Goal: Task Accomplishment & Management: Complete application form

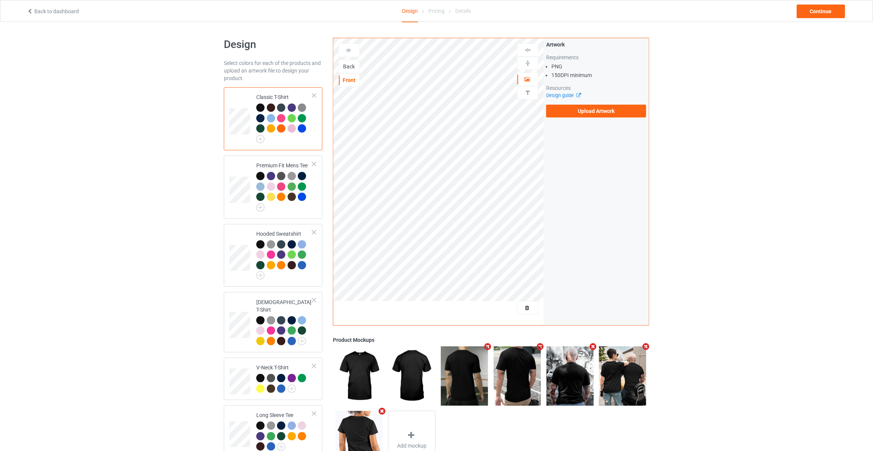
click at [347, 67] on div "Back" at bounding box center [349, 67] width 20 height 8
click at [601, 112] on label "Upload Artwork" at bounding box center [596, 111] width 100 height 13
click at [0, 0] on input "Upload Artwork" at bounding box center [0, 0] width 0 height 0
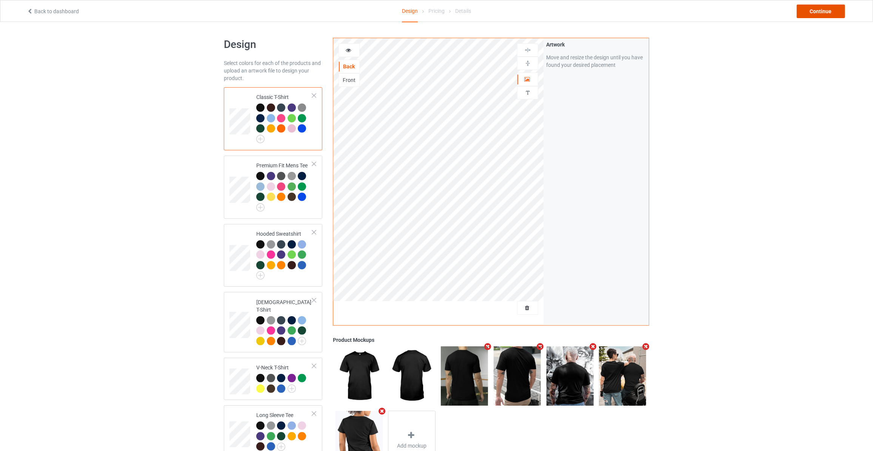
click at [835, 10] on div "Continue" at bounding box center [821, 12] width 48 height 14
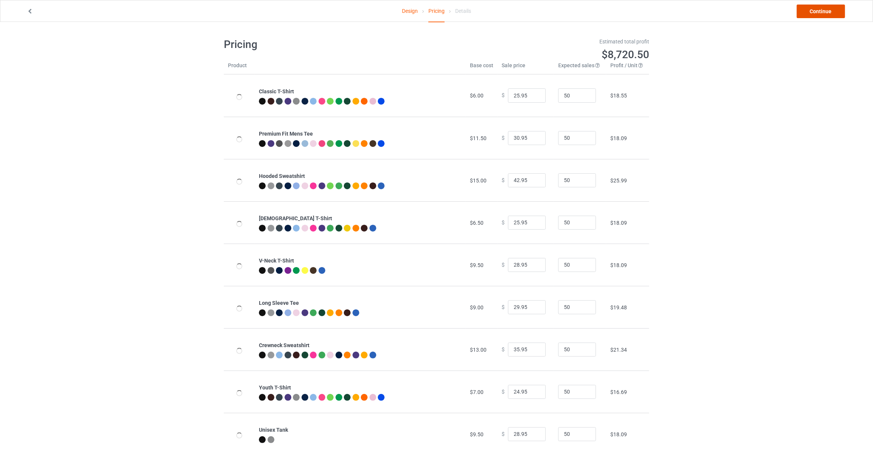
click at [835, 10] on link "Continue" at bounding box center [821, 12] width 48 height 14
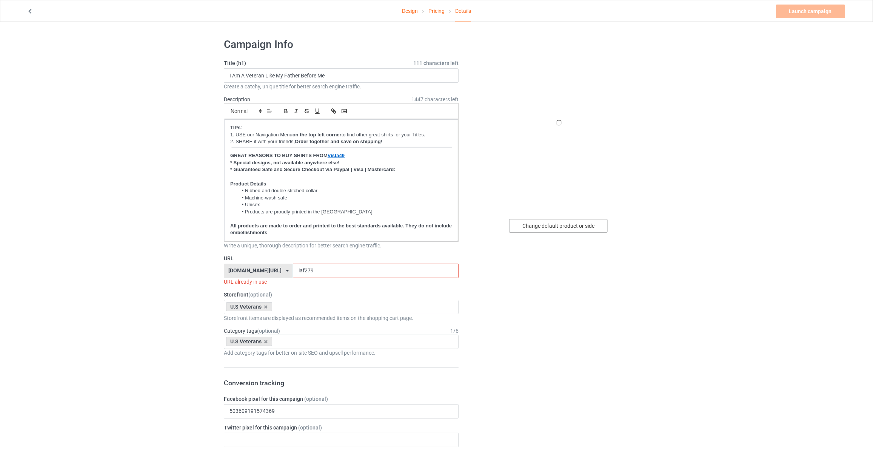
click at [543, 220] on div "Change default product or side" at bounding box center [558, 226] width 98 height 14
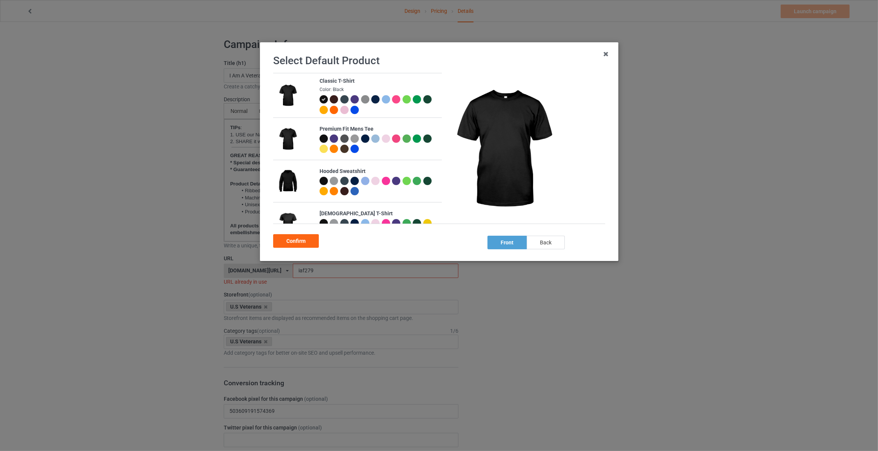
click at [558, 244] on div "back" at bounding box center [546, 242] width 38 height 14
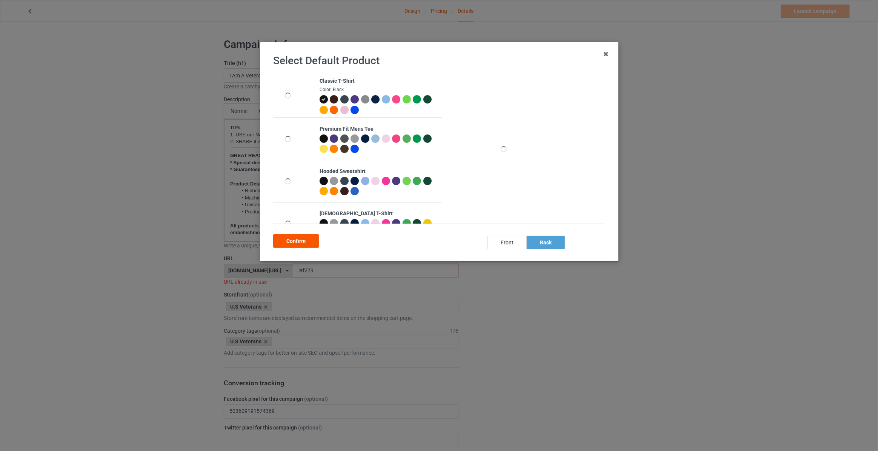
click at [288, 238] on div "Confirm" at bounding box center [296, 241] width 46 height 14
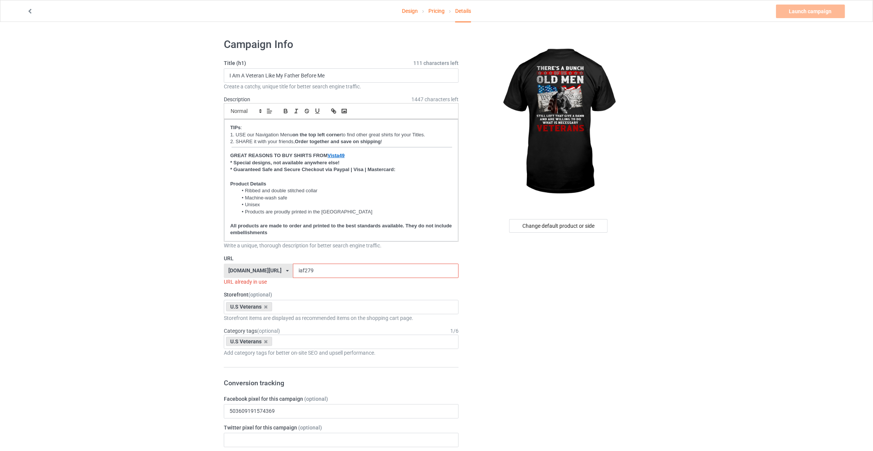
click at [308, 75] on input "I Am A Veteran Like My Father Before Me" at bounding box center [341, 75] width 235 height 14
type input "There's A Bunch Of Us Old Men Still Left That Give A Damn And Are Willing To Do…"
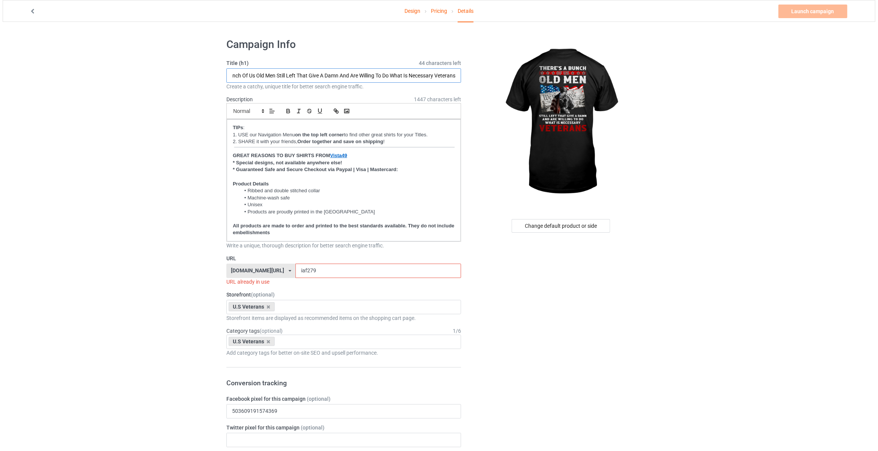
scroll to position [0, 0]
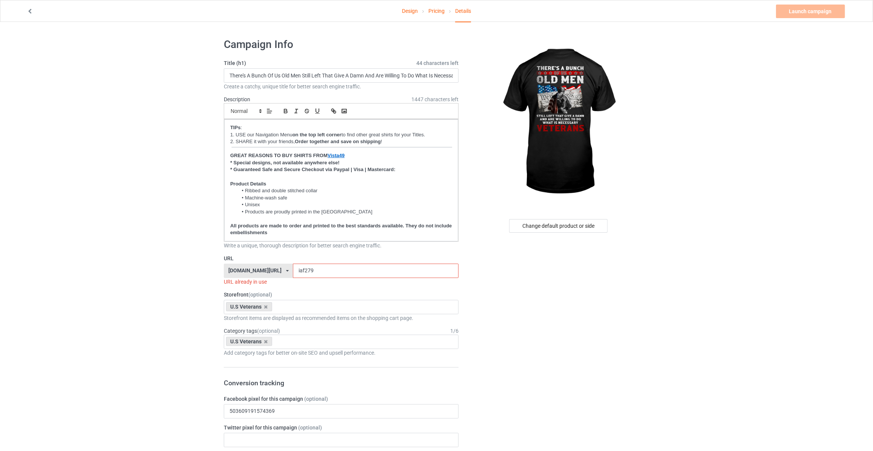
drag, startPoint x: 330, startPoint y: 270, endPoint x: 77, endPoint y: 273, distance: 253.2
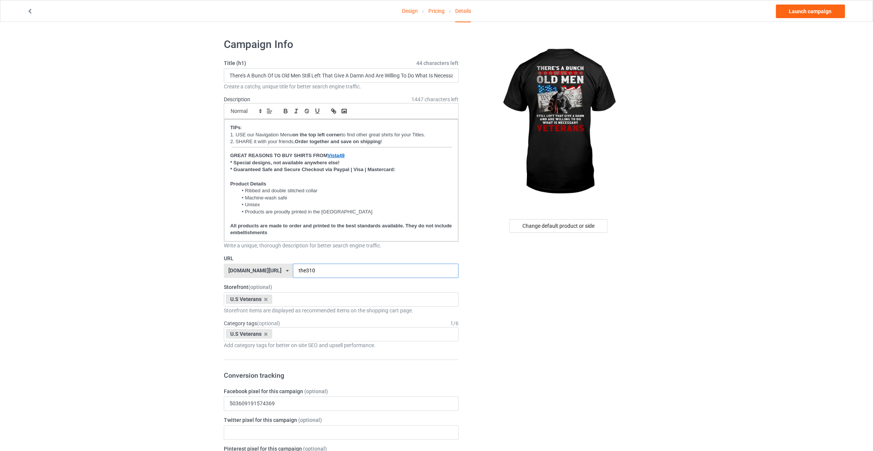
type input "the310"
click at [803, 12] on link "Launch campaign" at bounding box center [810, 12] width 69 height 14
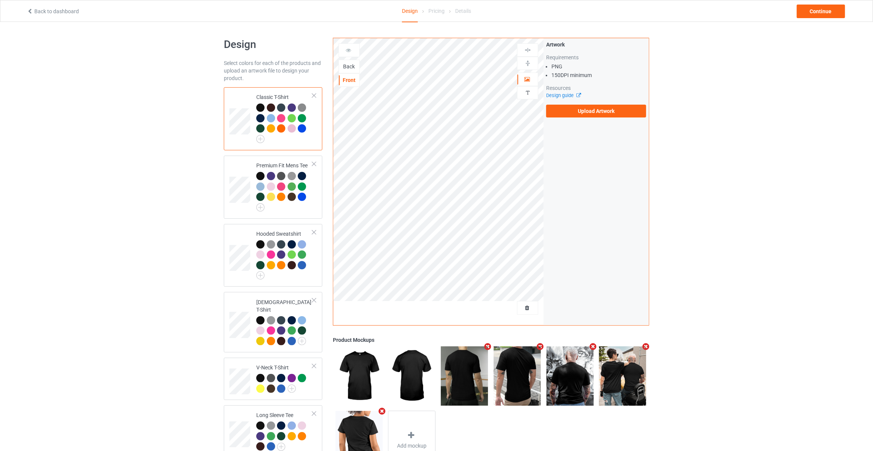
click at [351, 69] on div "Back" at bounding box center [349, 67] width 20 height 8
click at [604, 109] on label "Upload Artwork" at bounding box center [596, 111] width 100 height 13
click at [0, 0] on input "Upload Artwork" at bounding box center [0, 0] width 0 height 0
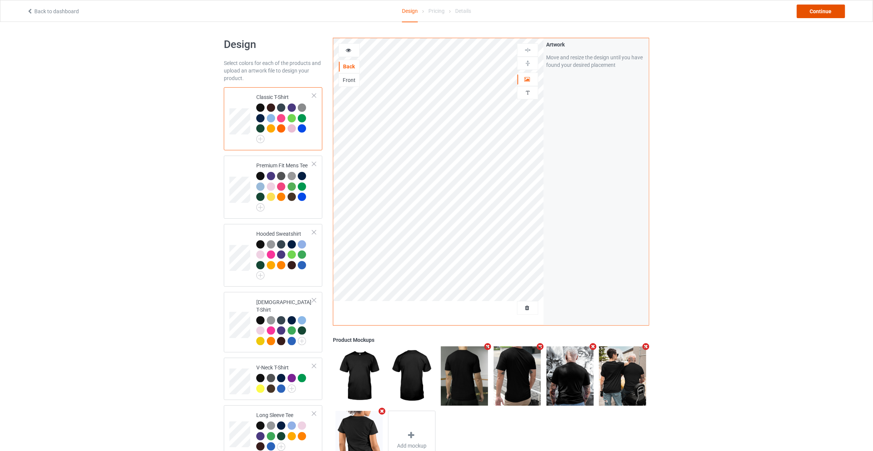
click at [819, 7] on div "Continue" at bounding box center [821, 12] width 48 height 14
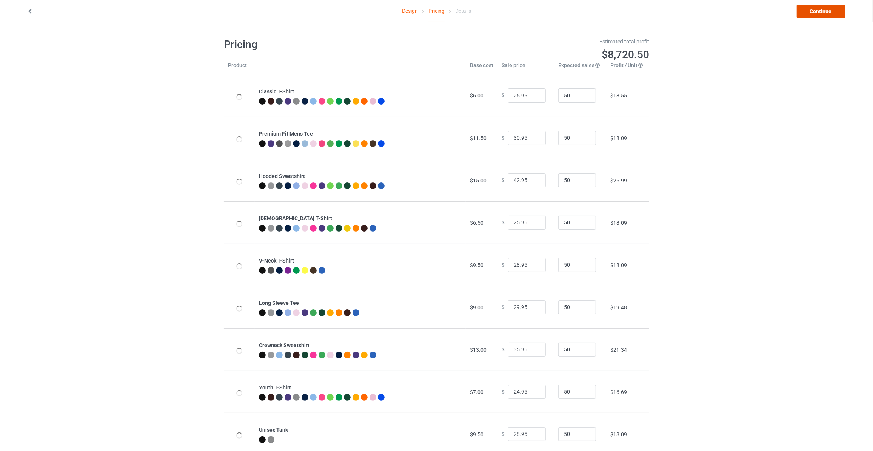
click at [817, 7] on link "Continue" at bounding box center [821, 12] width 48 height 14
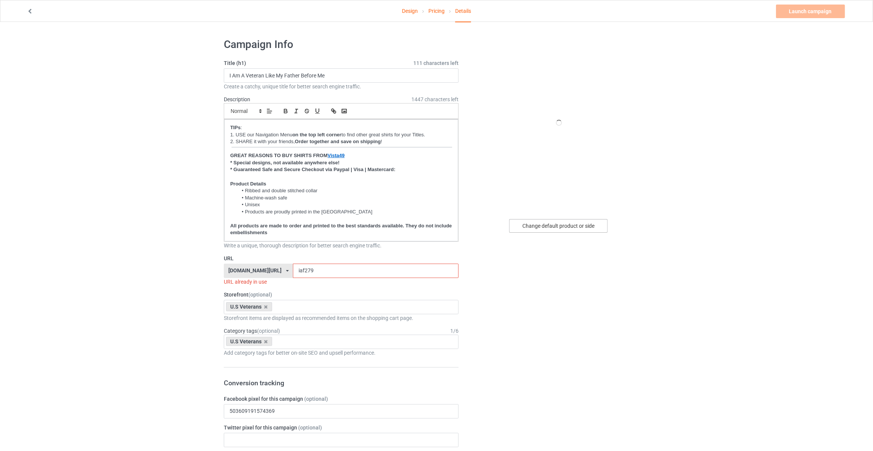
click at [543, 222] on div "Change default product or side" at bounding box center [558, 226] width 98 height 14
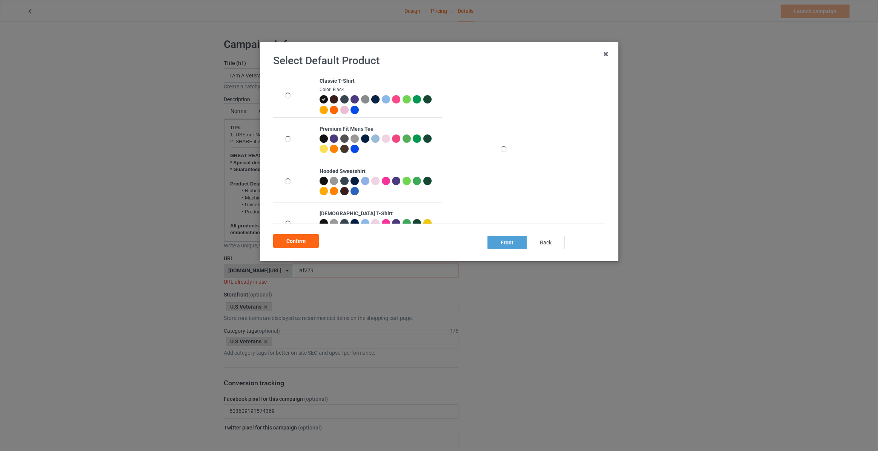
click at [549, 243] on div "back" at bounding box center [546, 242] width 38 height 14
click at [306, 240] on div "Confirm" at bounding box center [296, 241] width 46 height 14
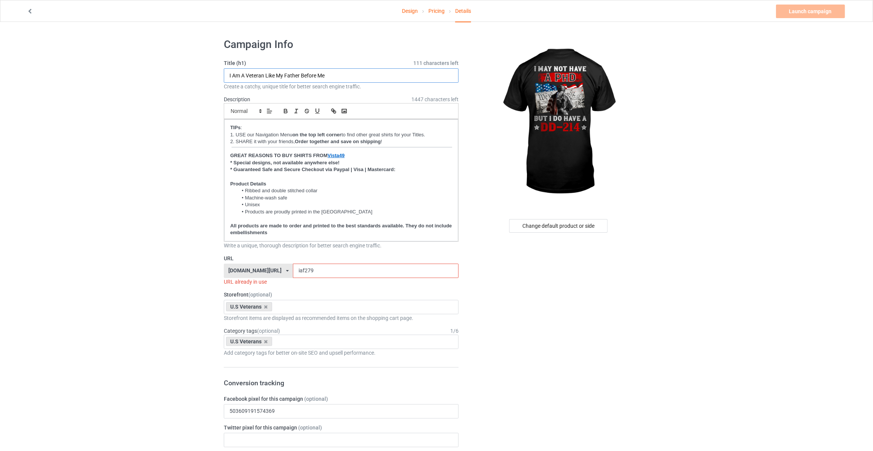
click at [328, 82] on input "I Am A Veteran Like My Father Before Me" at bounding box center [341, 75] width 235 height 14
type input "I May Not Have A PhD But I Do Have A DD-214"
drag, startPoint x: 312, startPoint y: 267, endPoint x: 64, endPoint y: 262, distance: 248.4
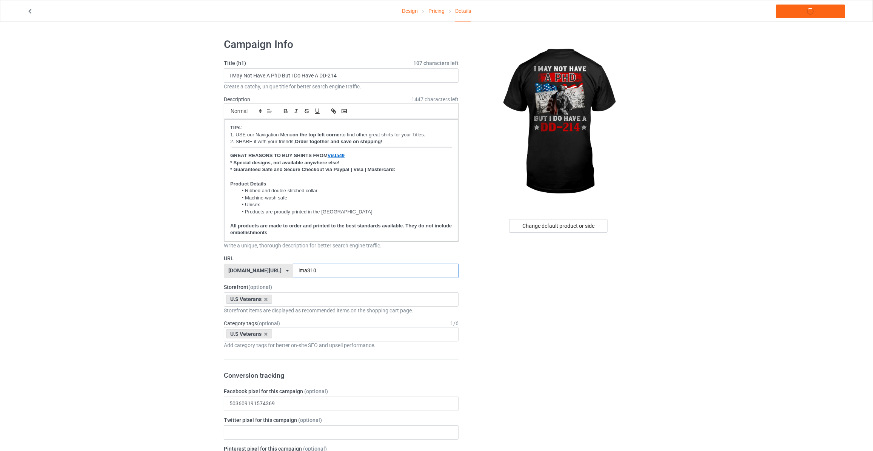
type input "ima310"
drag, startPoint x: 779, startPoint y: 125, endPoint x: 795, endPoint y: 46, distance: 80.7
click at [806, 13] on link "Launch campaign" at bounding box center [810, 12] width 69 height 14
